Goal: Complete application form

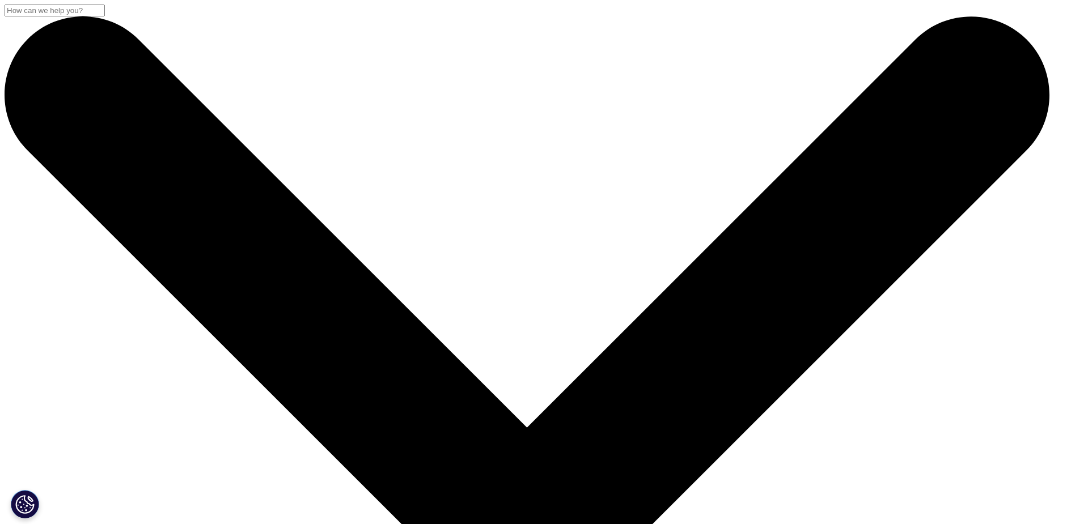
select select "Other"
type input "j"
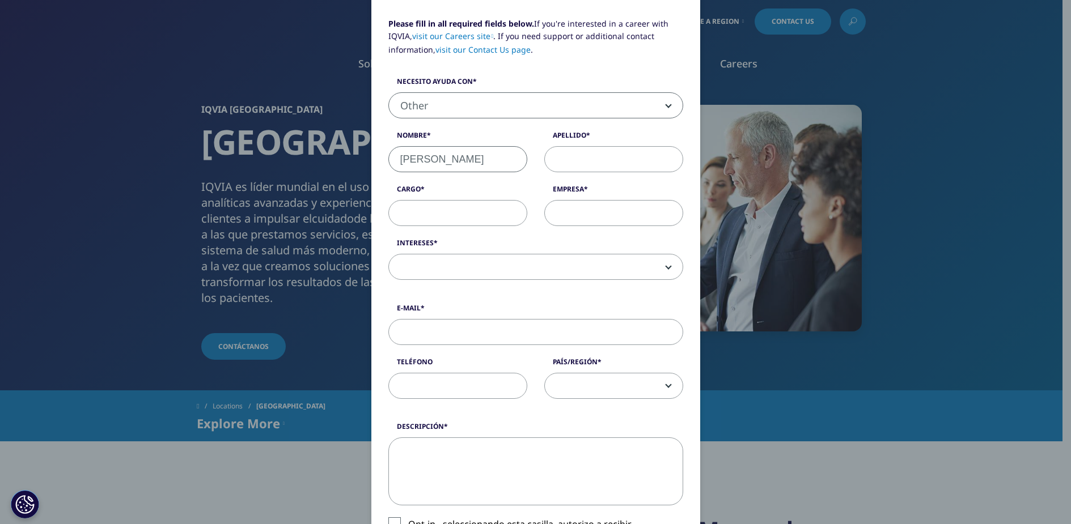
type input "JAIME"
type input "MARTI DE TALAVERA"
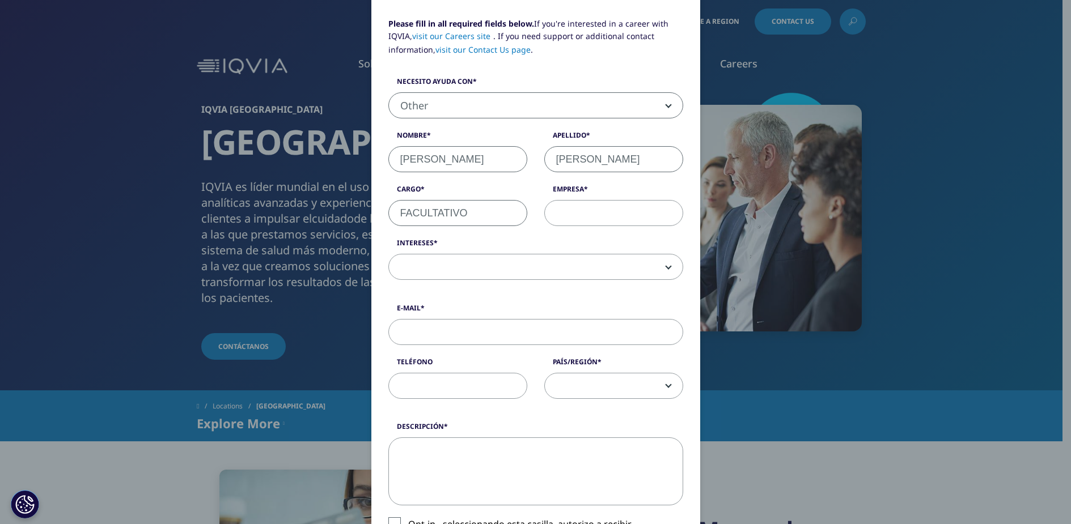
type input "FACULTATIVO"
type input "HOSPITAL GENERAL ELCHE"
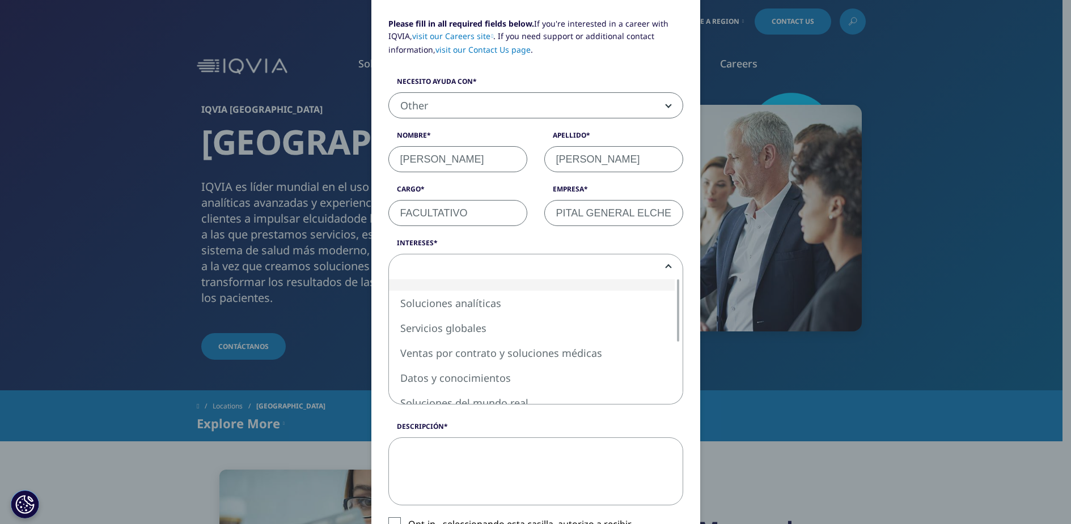
click at [661, 273] on span at bounding box center [536, 267] width 294 height 26
select select "Global Services"
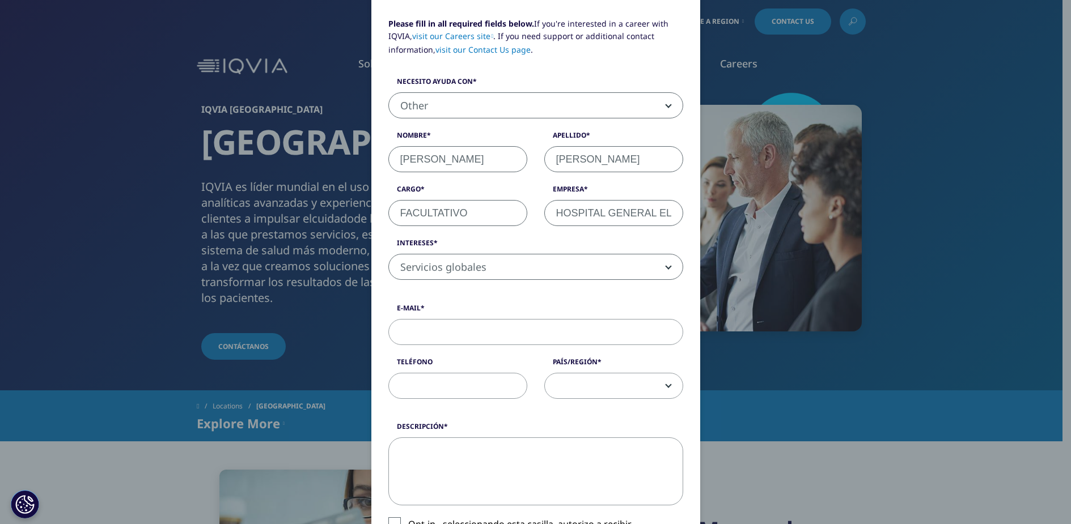
drag, startPoint x: 436, startPoint y: 334, endPoint x: 451, endPoint y: 355, distance: 25.3
click at [436, 334] on input "E-Mail" at bounding box center [535, 332] width 295 height 26
type input "J"
type input "jaimemarti3@gmail.com"
click at [443, 390] on input "Teléfono" at bounding box center [457, 386] width 139 height 26
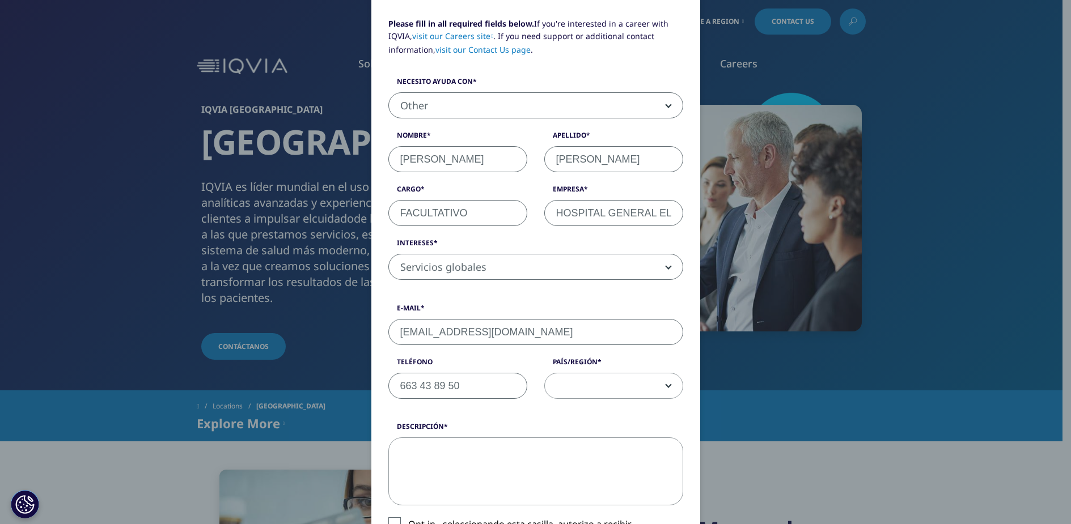
type input "663 43 89 50"
click at [666, 386] on b at bounding box center [666, 386] width 0 height 0
click at [567, 380] on span at bounding box center [614, 386] width 138 height 26
click at [571, 384] on span at bounding box center [614, 386] width 138 height 26
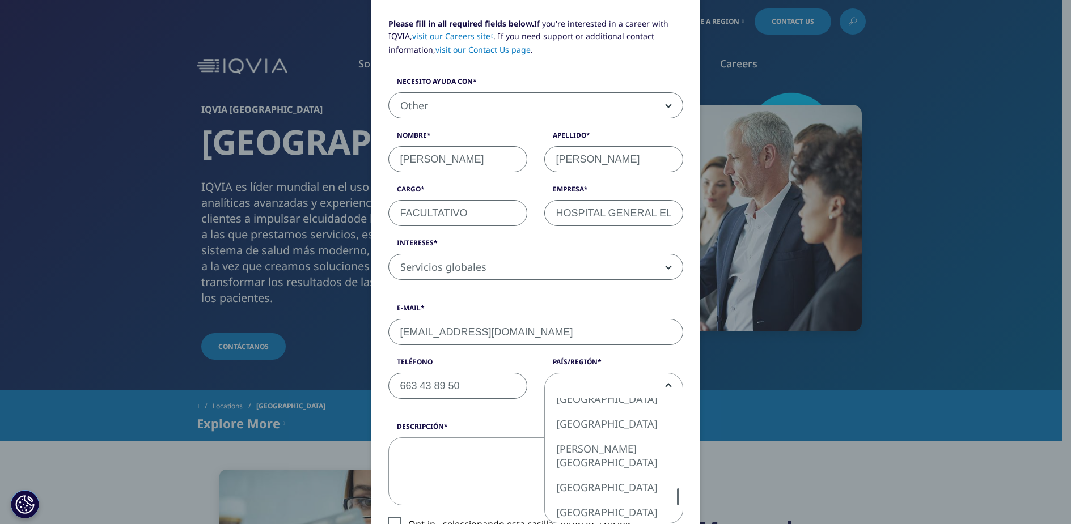
select select "Spain"
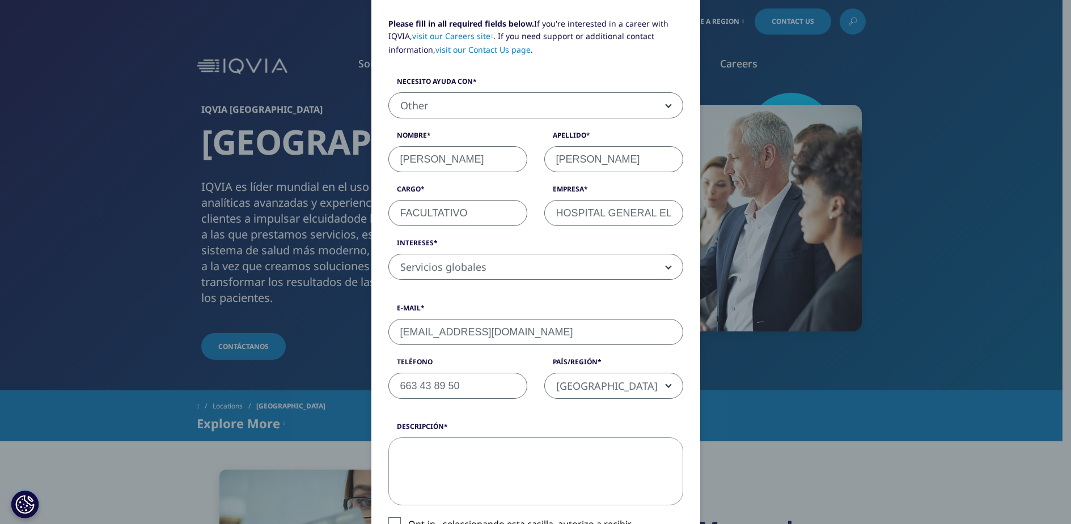
click at [468, 469] on textarea "Descripción" at bounding box center [535, 472] width 295 height 68
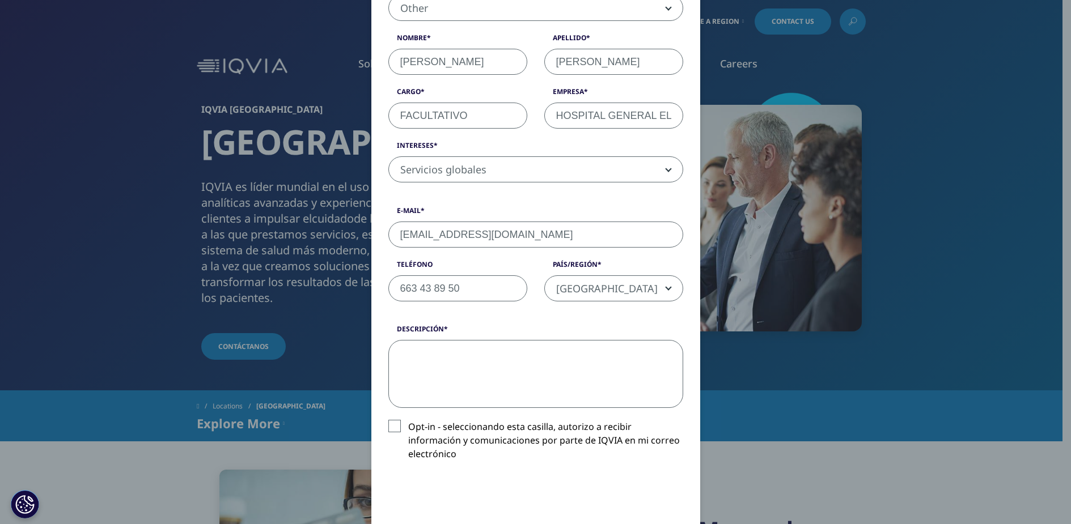
scroll to position [227, 0]
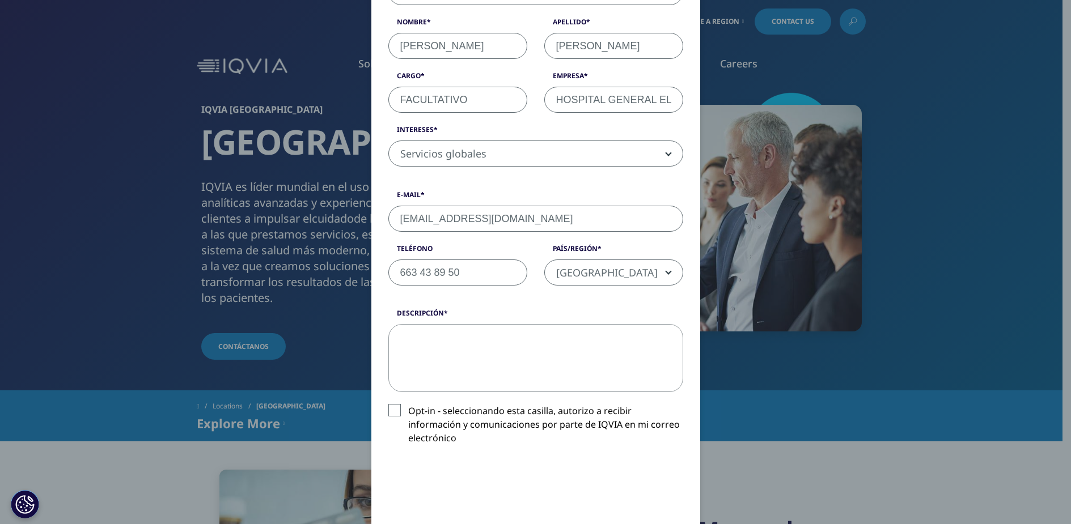
click at [444, 345] on textarea "Descripción" at bounding box center [535, 358] width 295 height 68
click at [469, 103] on input "FACULTATIVO" at bounding box center [457, 100] width 139 height 26
type input "FACULTATIVO HEMATOLOGIA"
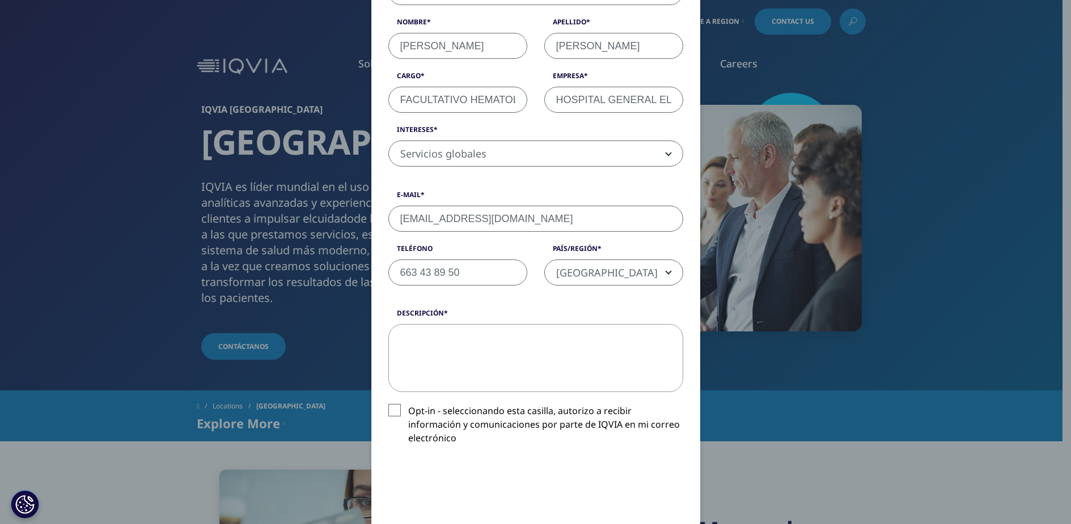
click at [431, 359] on textarea "Descripción" at bounding box center [535, 358] width 295 height 68
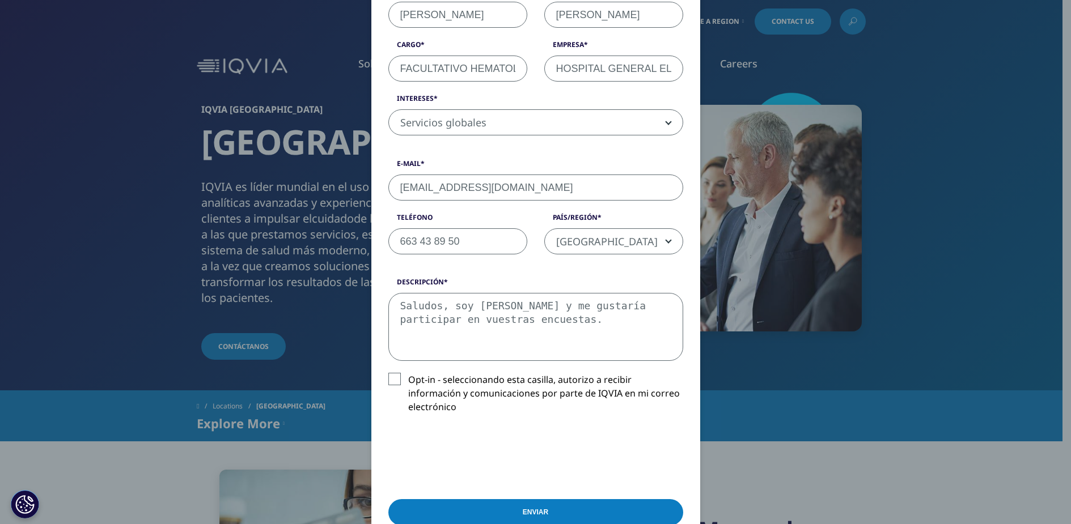
scroll to position [283, 0]
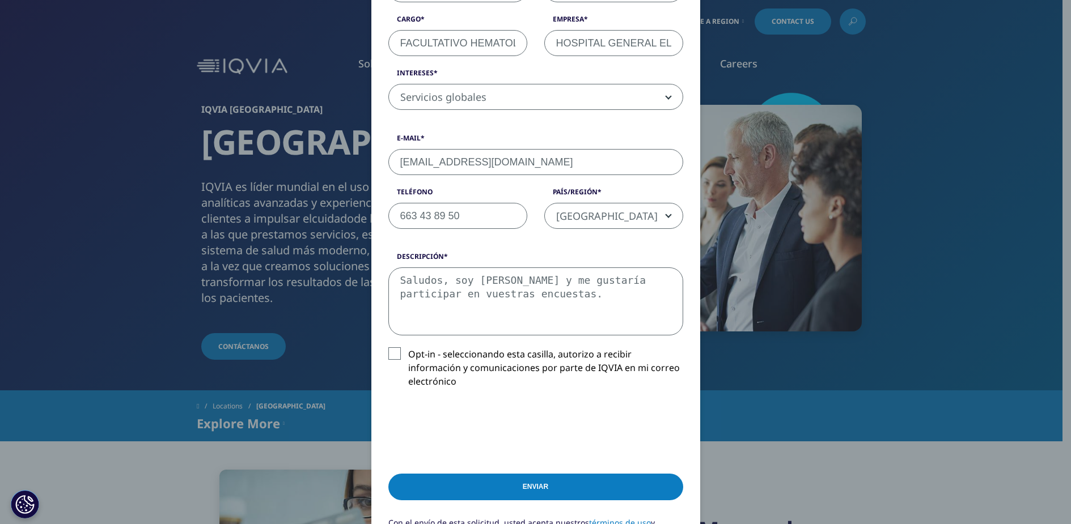
type textarea "Saludos, soy Hematólogo y me gustaría participar en vuestras encuestas."
click at [518, 474] on input "Enviar" at bounding box center [535, 487] width 295 height 27
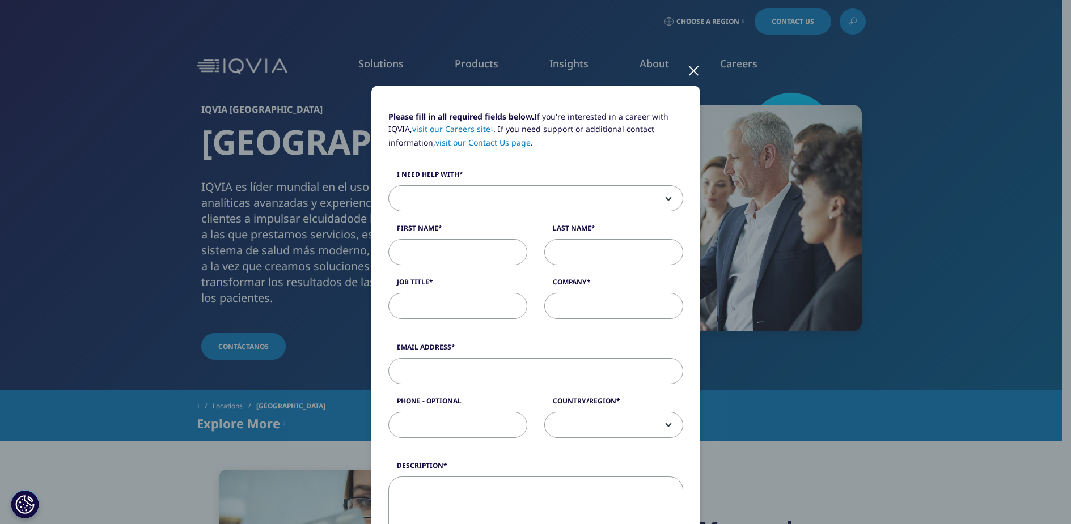
scroll to position [0, 0]
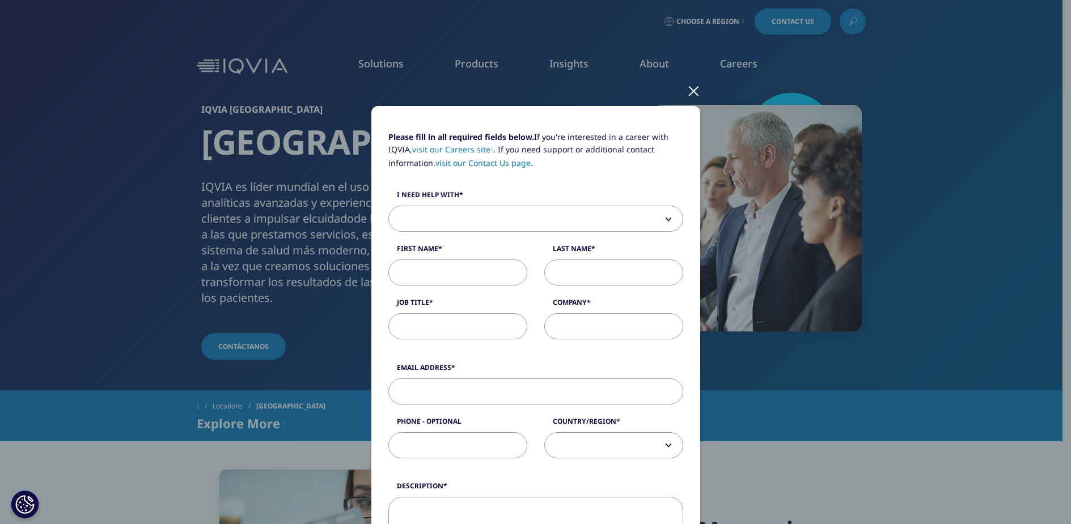
click at [689, 90] on div at bounding box center [693, 90] width 13 height 31
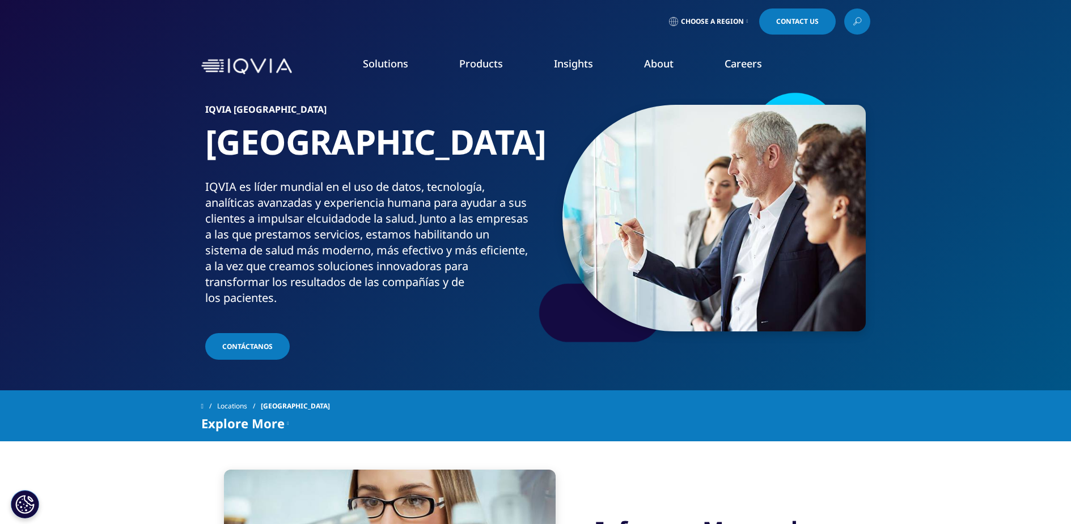
click at [729, 21] on span "Choose a Region" at bounding box center [712, 21] width 63 height 9
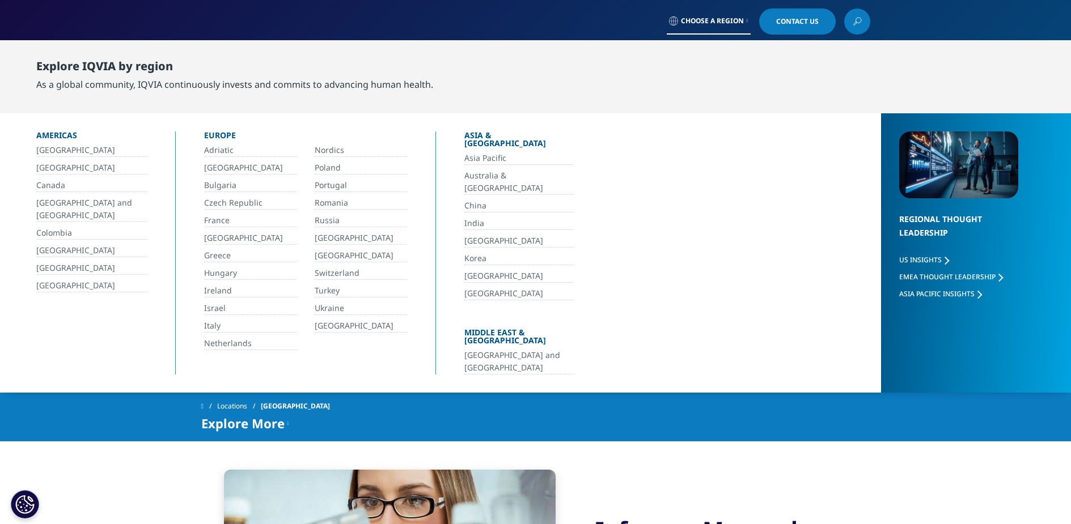
click at [335, 254] on link "[GEOGRAPHIC_DATA]" at bounding box center [361, 255] width 92 height 13
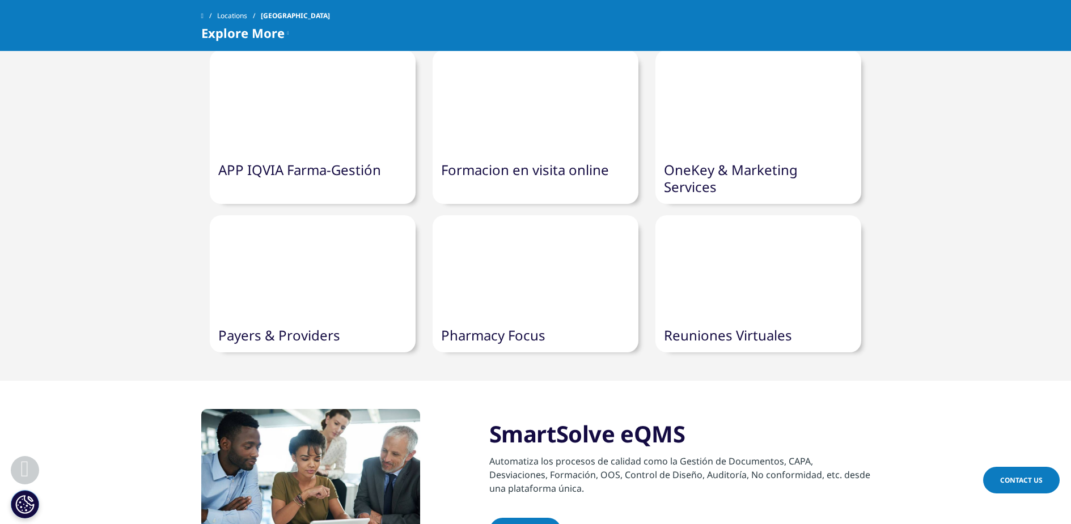
scroll to position [567, 0]
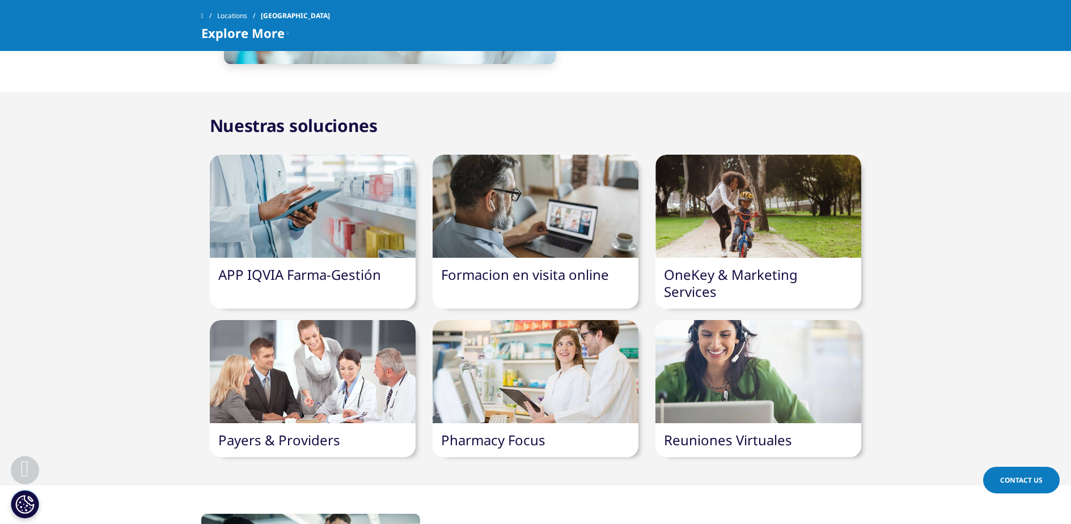
click at [530, 257] on div at bounding box center [535, 206] width 206 height 103
